Goal: Transaction & Acquisition: Purchase product/service

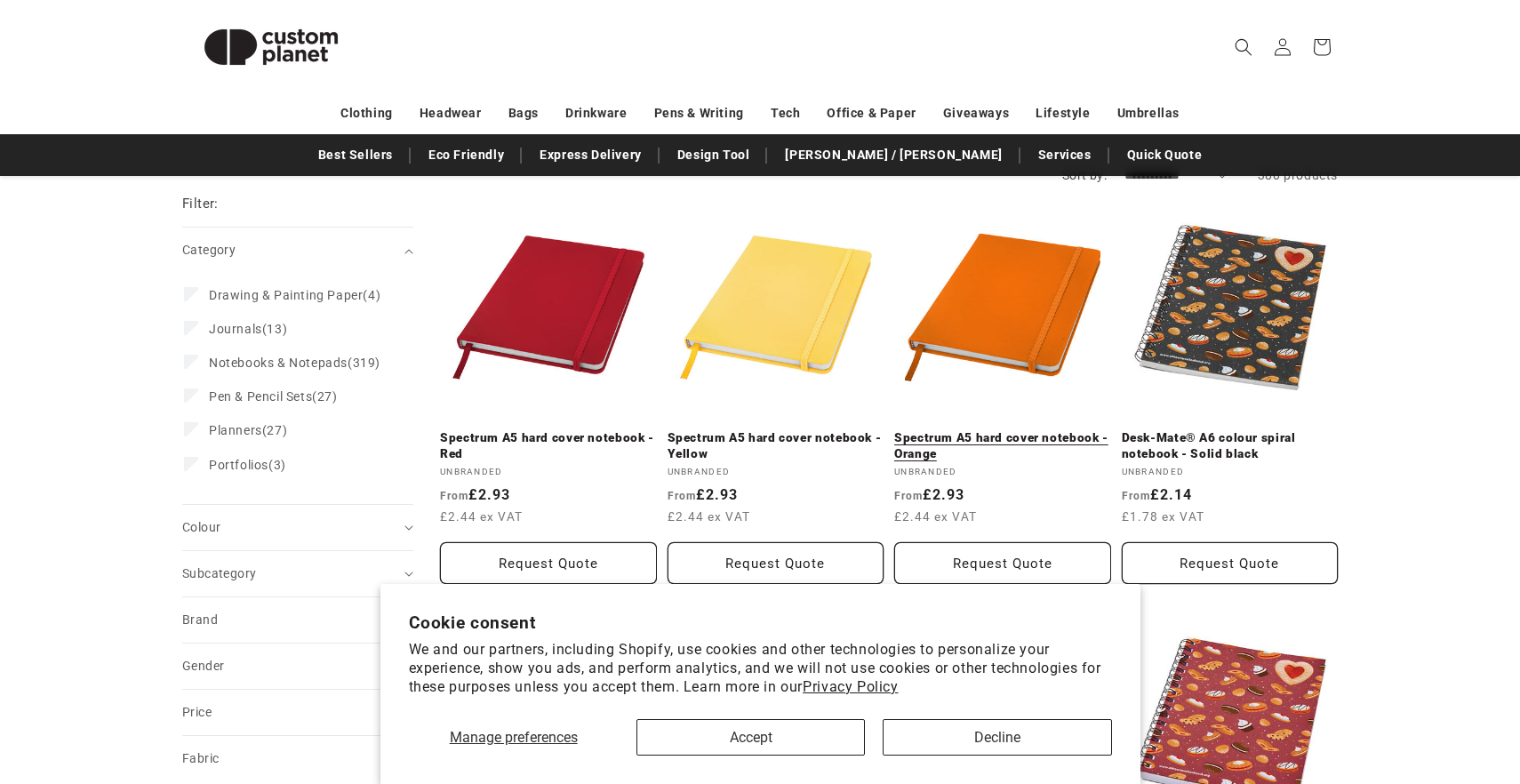
scroll to position [197, 0]
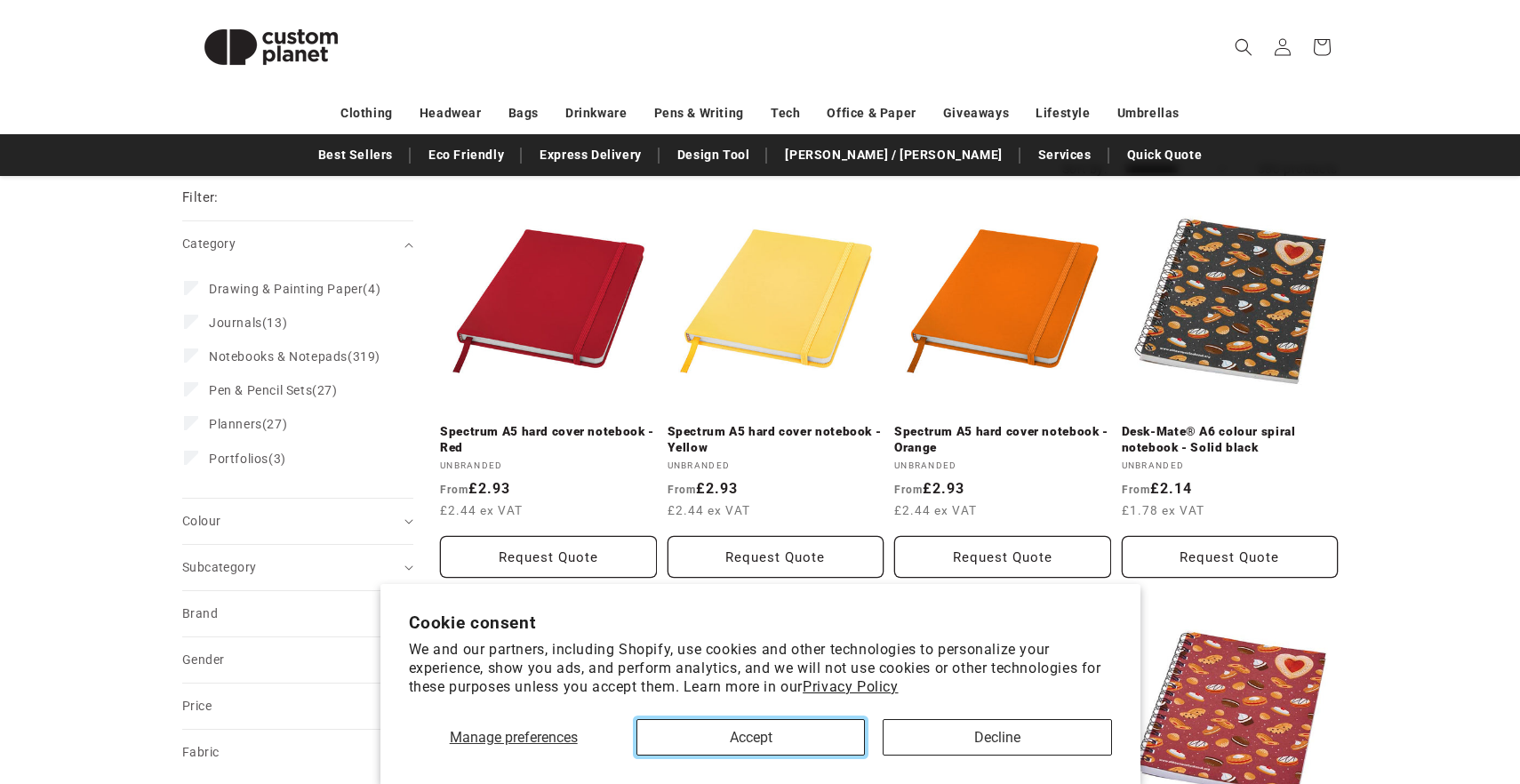
click at [817, 743] on button "Accept" at bounding box center [750, 737] width 228 height 36
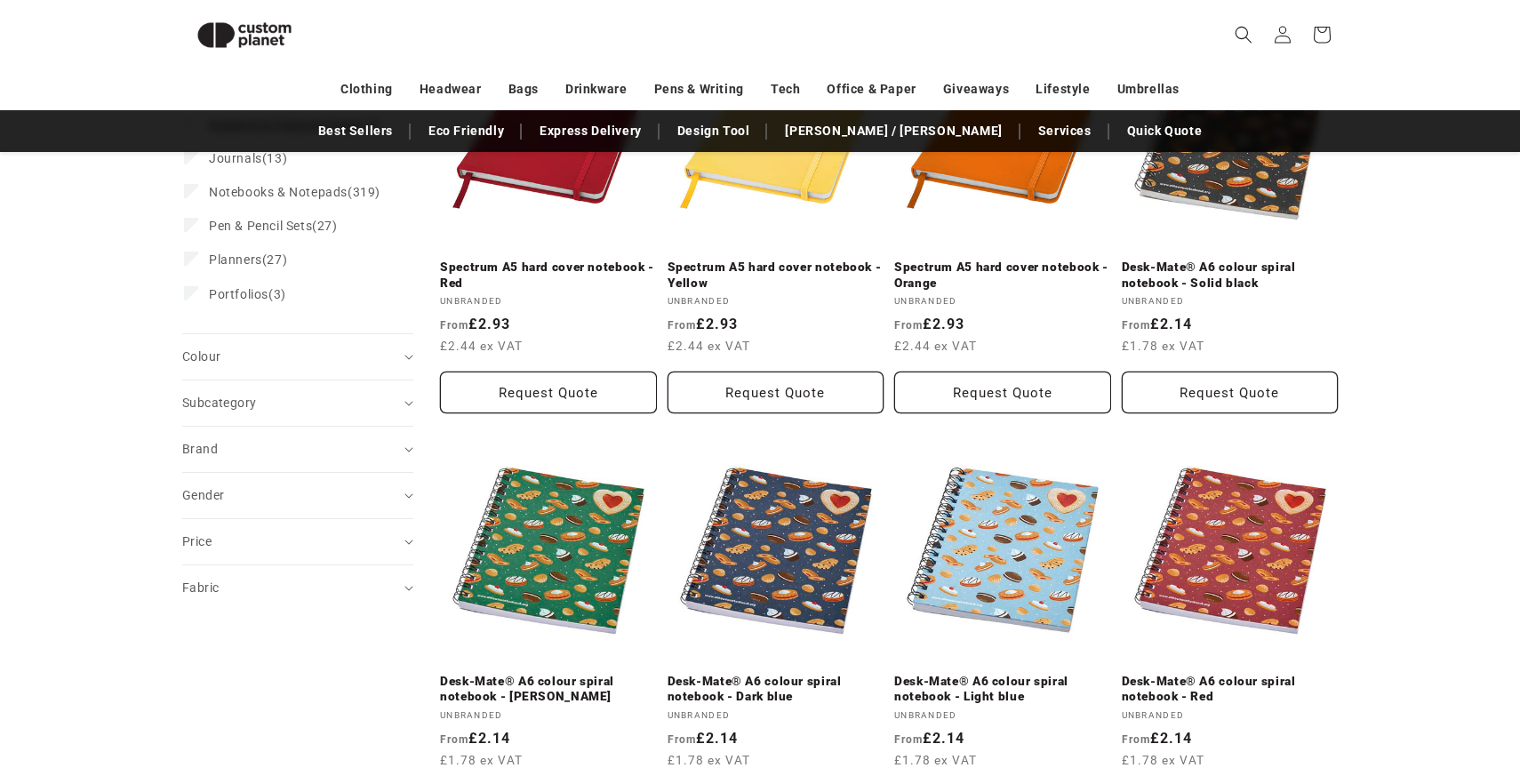
scroll to position [345, 0]
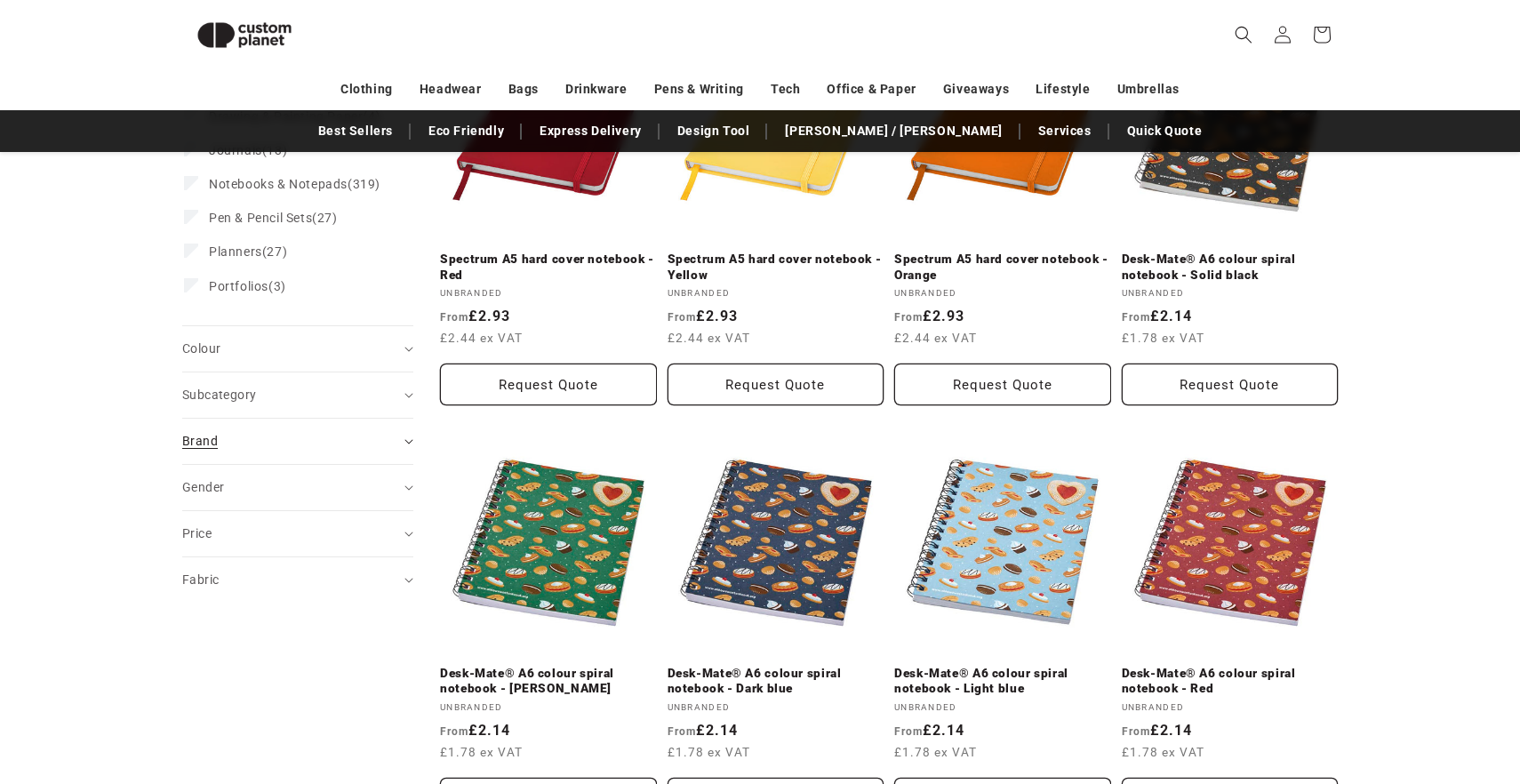
click at [279, 464] on summary "Brand (0)" at bounding box center [297, 441] width 231 height 45
click at [295, 400] on summary "Subcategory (0)" at bounding box center [297, 395] width 231 height 45
click at [297, 404] on div "Subcategory (0)" at bounding box center [290, 395] width 216 height 19
click at [299, 356] on div "Colour (0)" at bounding box center [290, 349] width 216 height 19
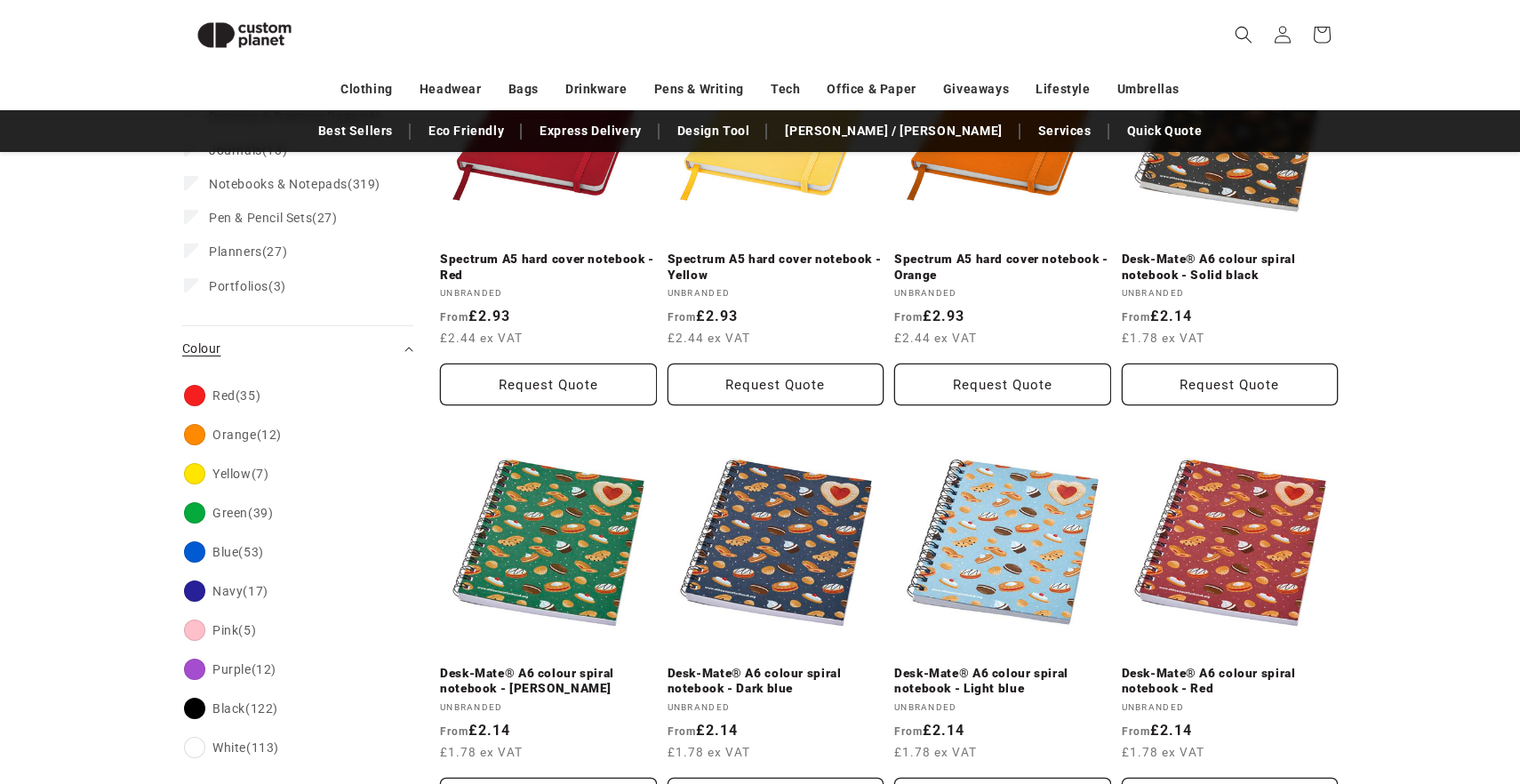
click at [299, 356] on div "Colour (0)" at bounding box center [290, 349] width 216 height 19
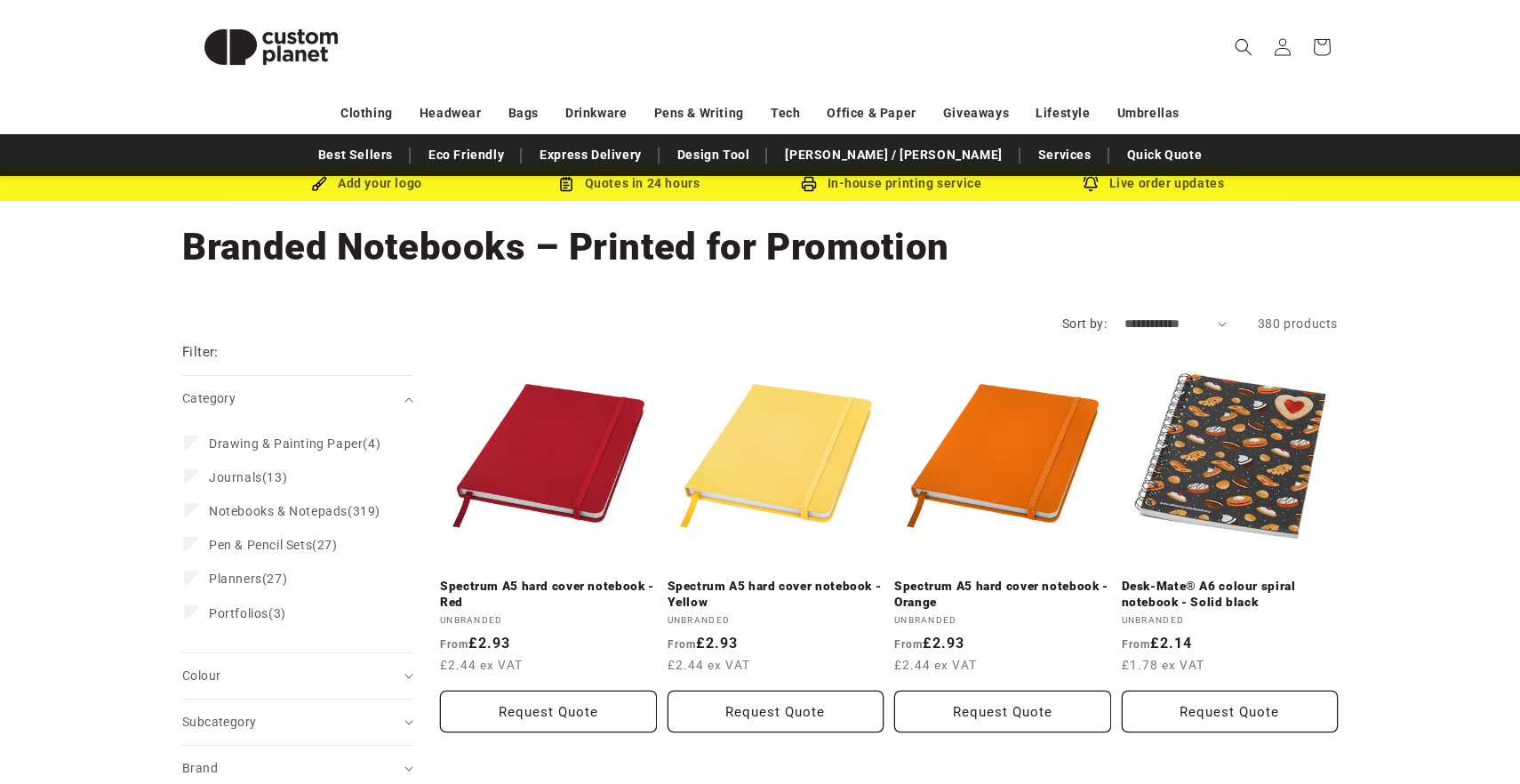
scroll to position [0, 0]
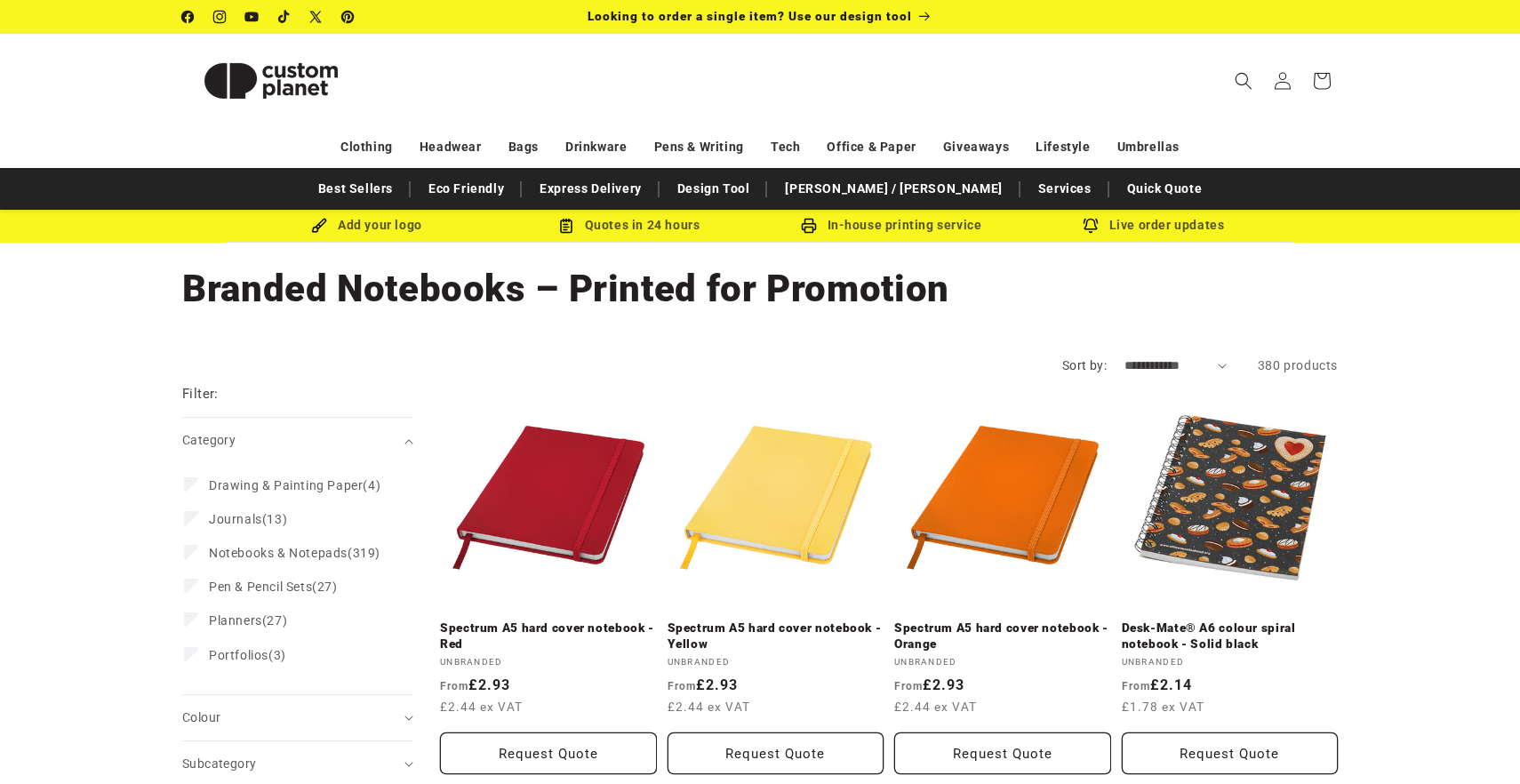
click at [1223, 367] on select "**********" at bounding box center [1176, 365] width 102 height 19
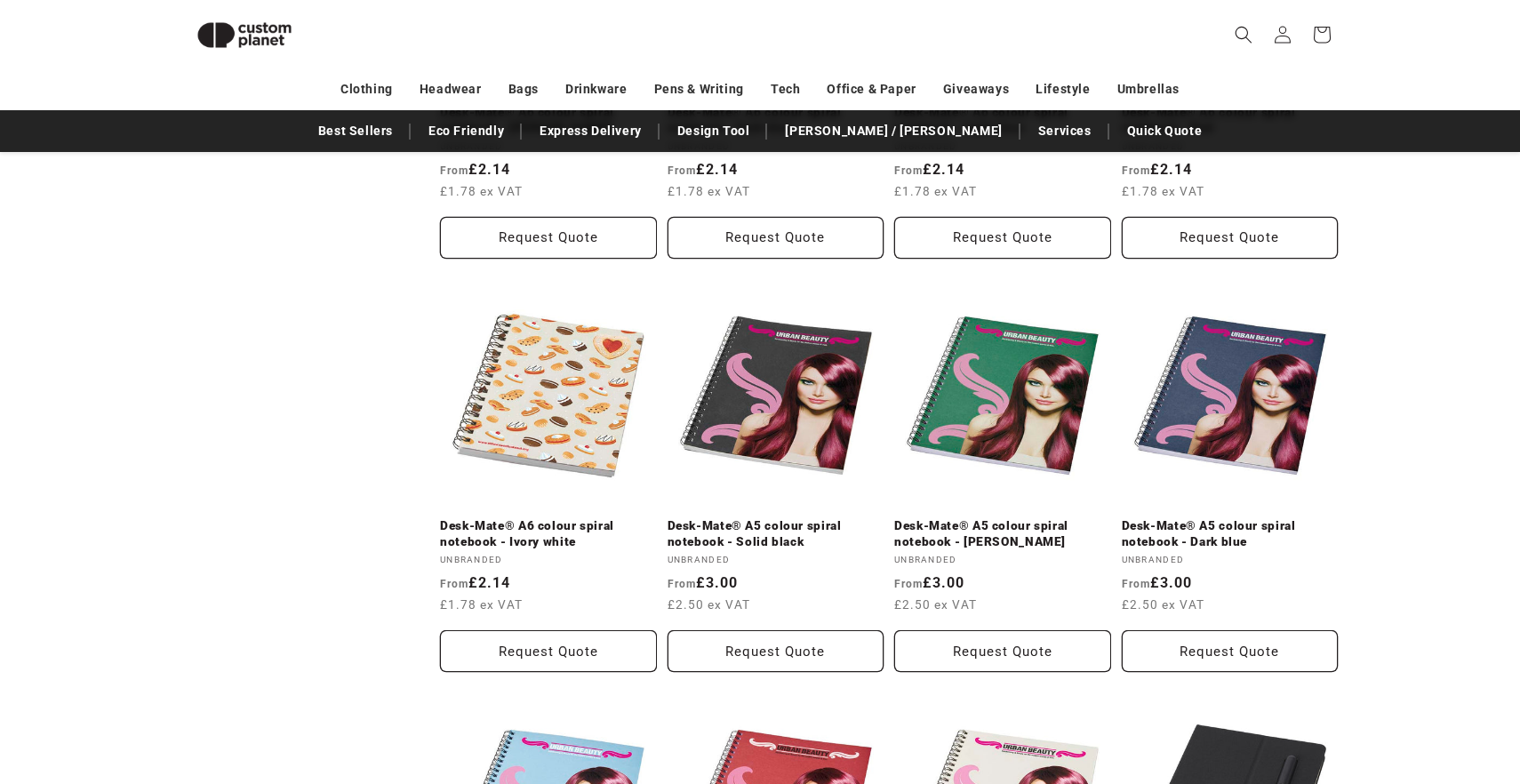
scroll to position [904, 0]
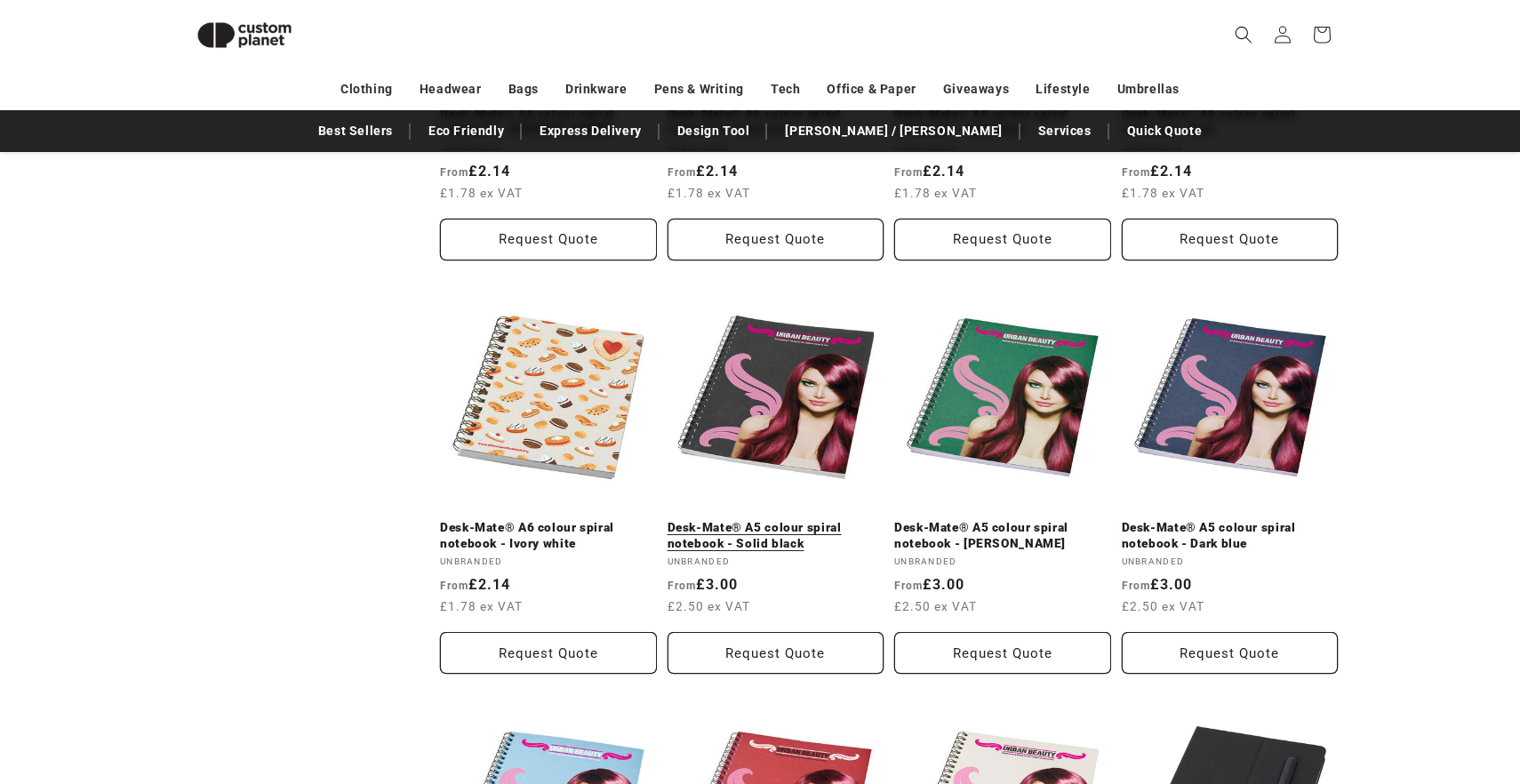
click at [788, 520] on link "Desk-Mate® A5 colour spiral notebook - Solid black" at bounding box center [776, 536] width 217 height 31
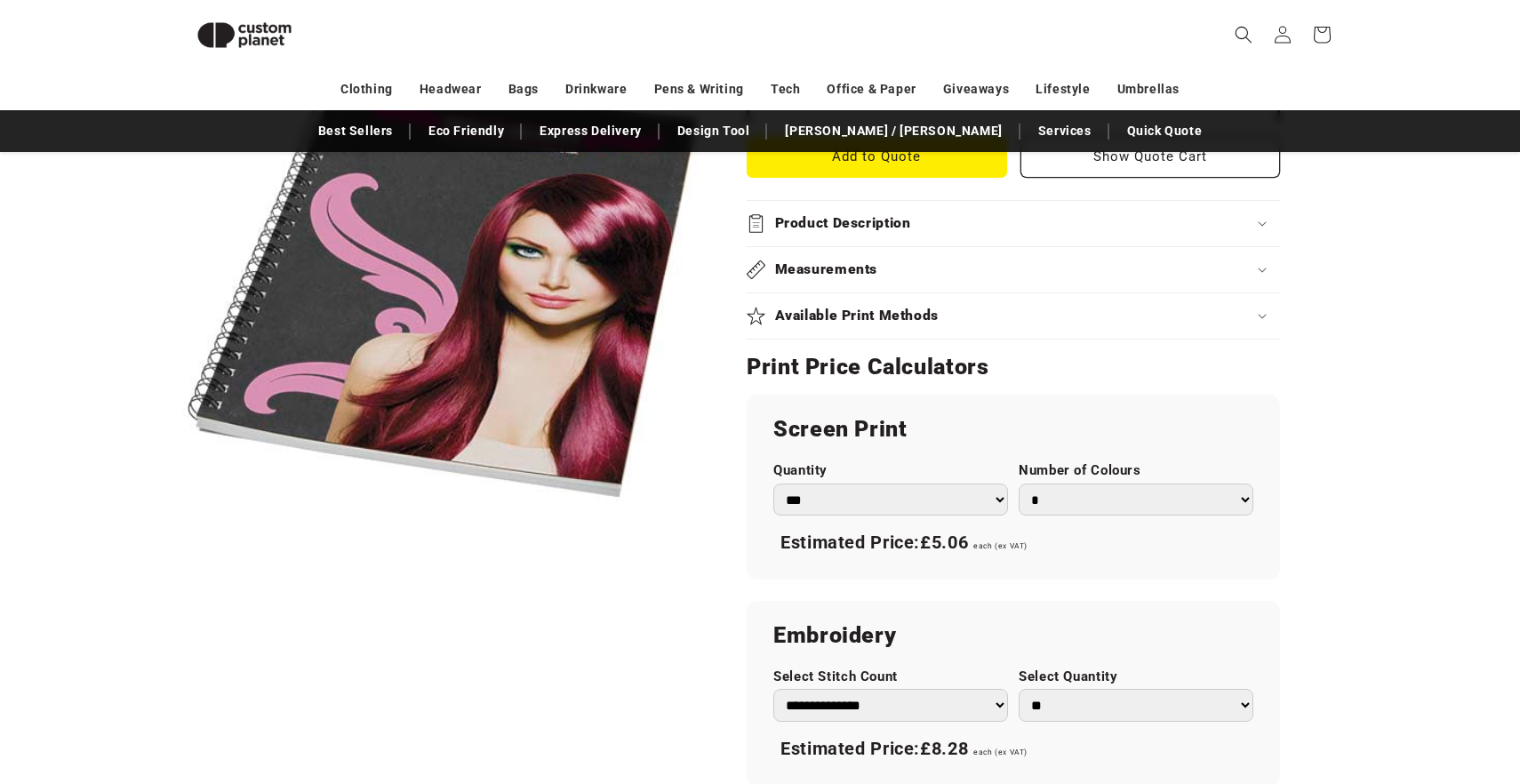
scroll to position [837, 0]
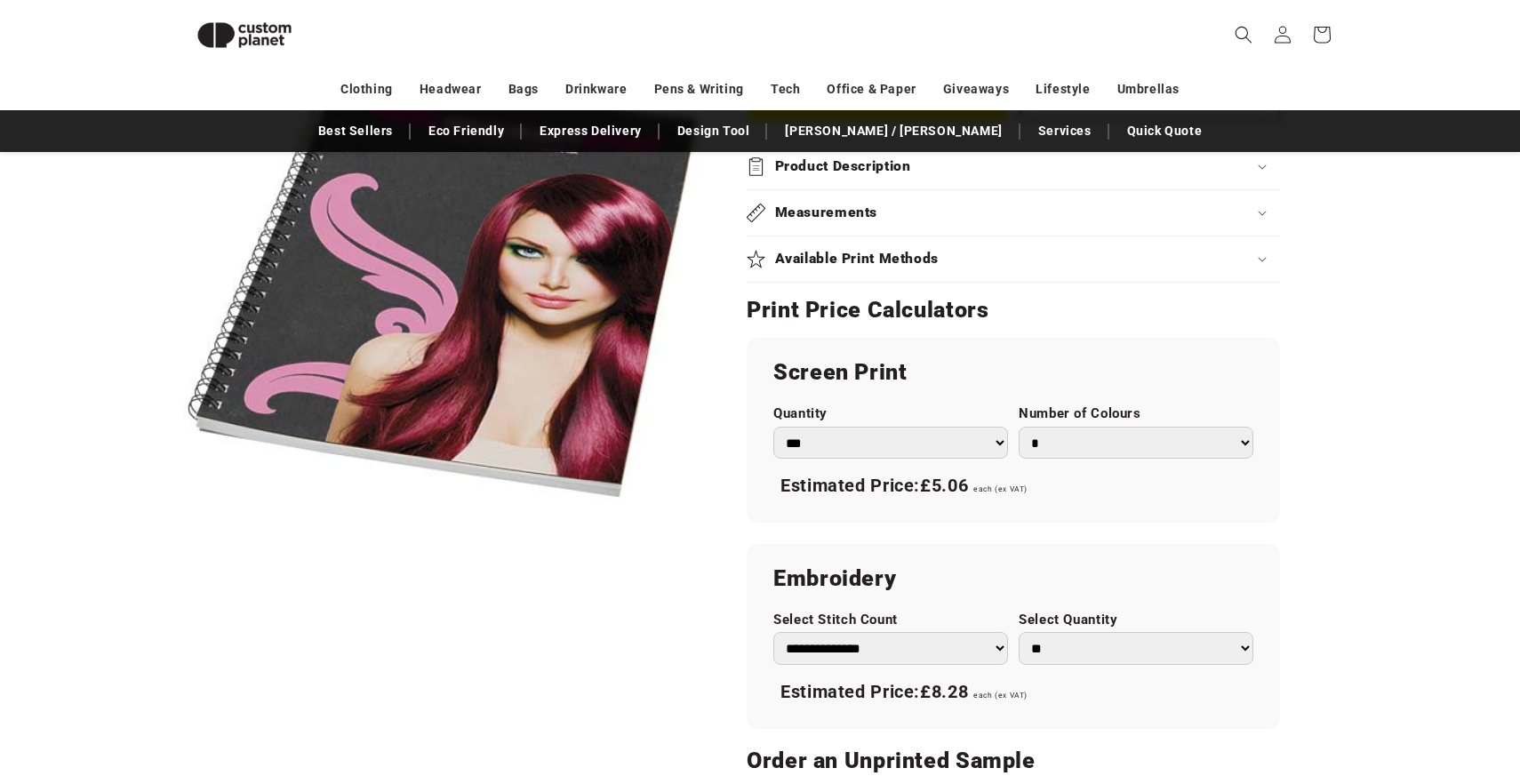
click at [949, 451] on select "*** *** *** **** **** **** ***** *****" at bounding box center [890, 443] width 235 height 33
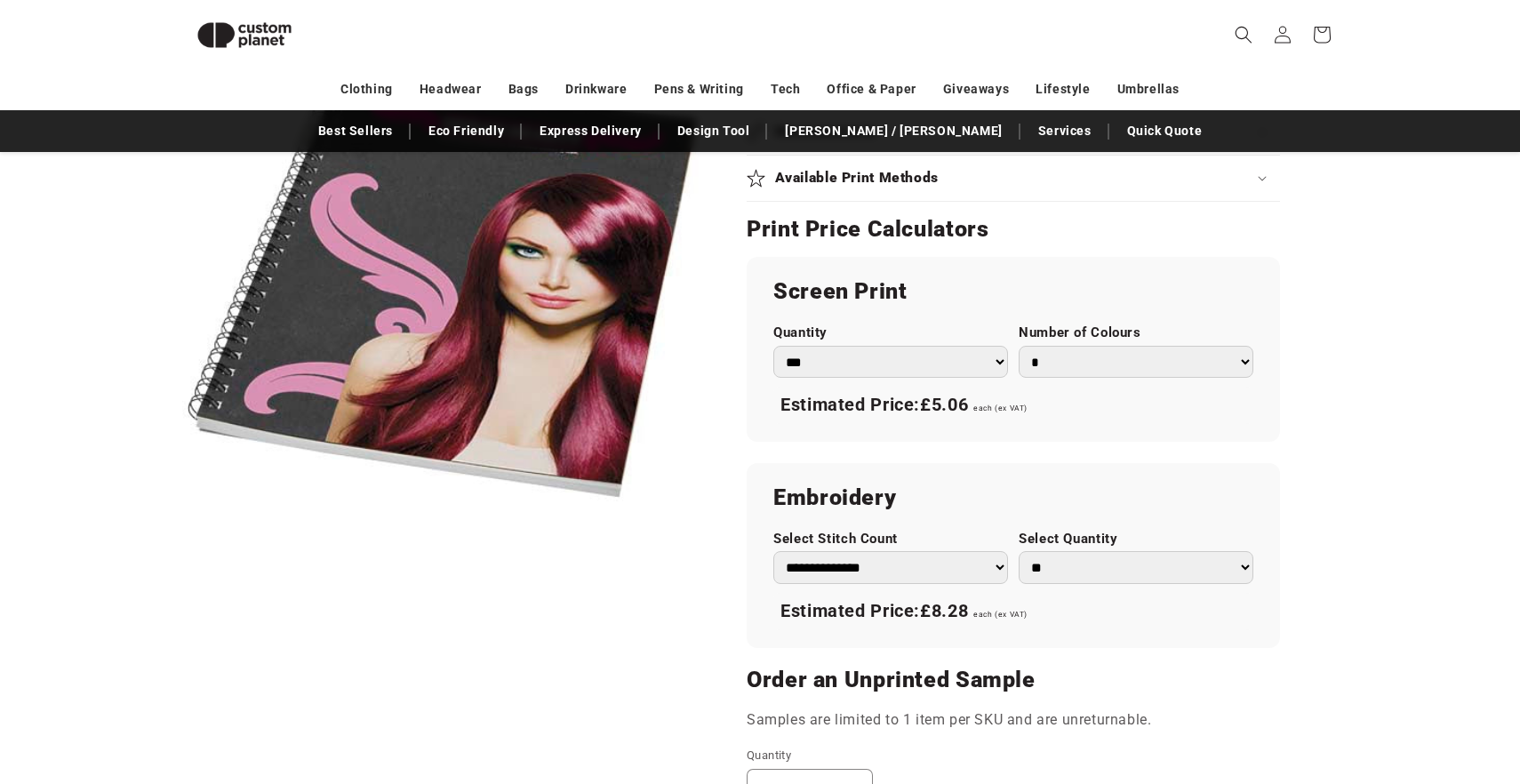
scroll to position [920, 0]
